Goal: Obtain resource: Obtain resource

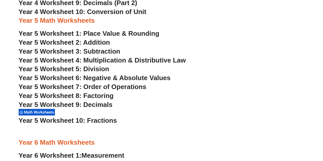
scroll to position [1041, 0]
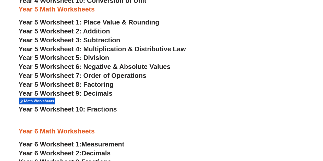
click at [38, 99] on span "Math Worksheets" at bounding box center [40, 101] width 32 height 5
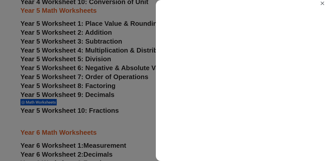
scroll to position [0, 0]
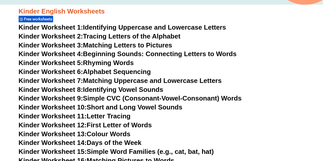
scroll to position [175, 0]
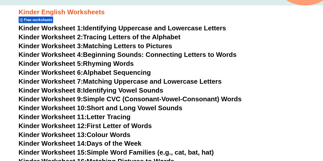
click at [122, 66] on link "Kinder Worksheet 5: Rhyming Words" at bounding box center [76, 64] width 115 height 8
